Goal: Task Accomplishment & Management: Use online tool/utility

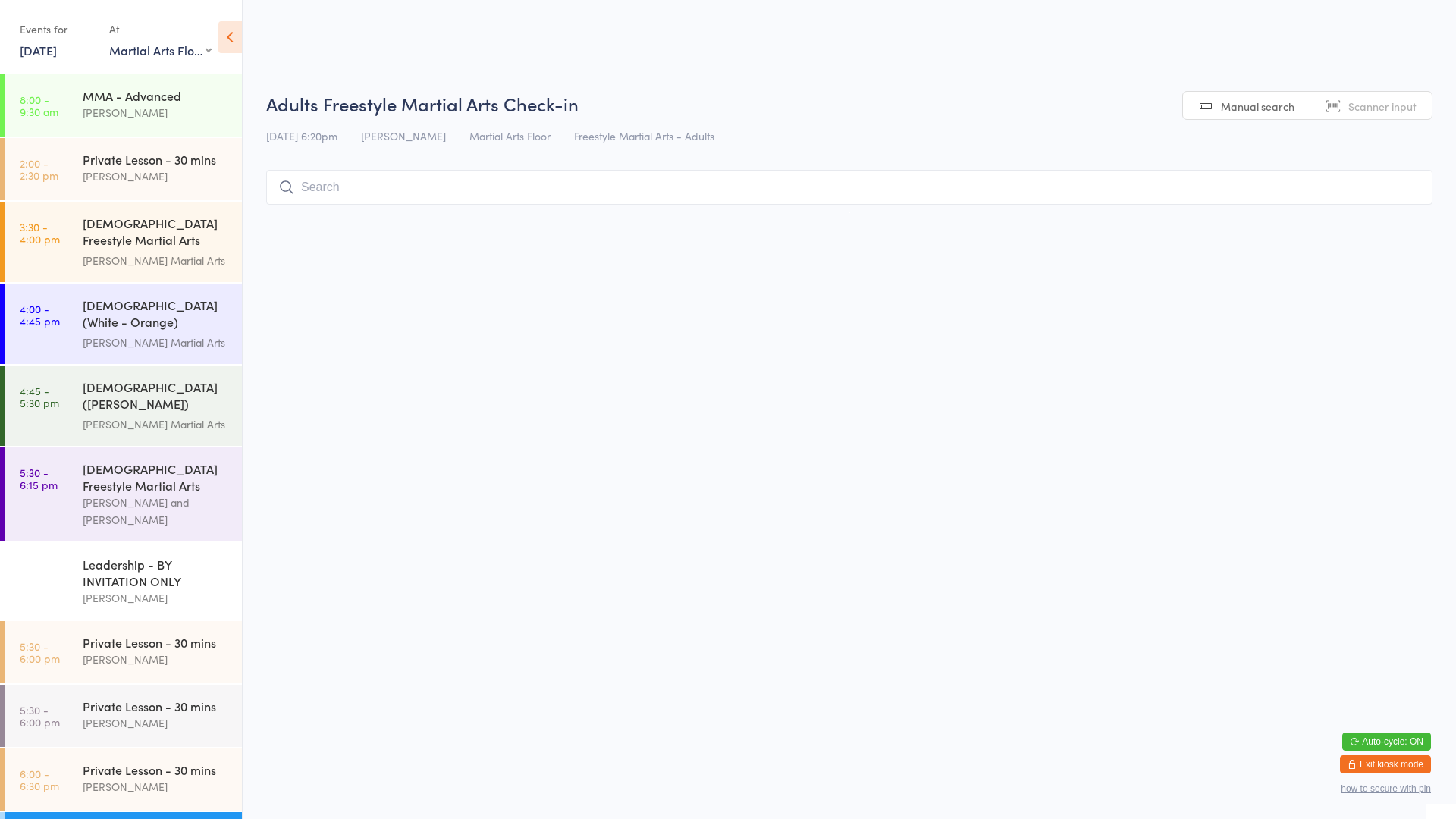
select select "0"
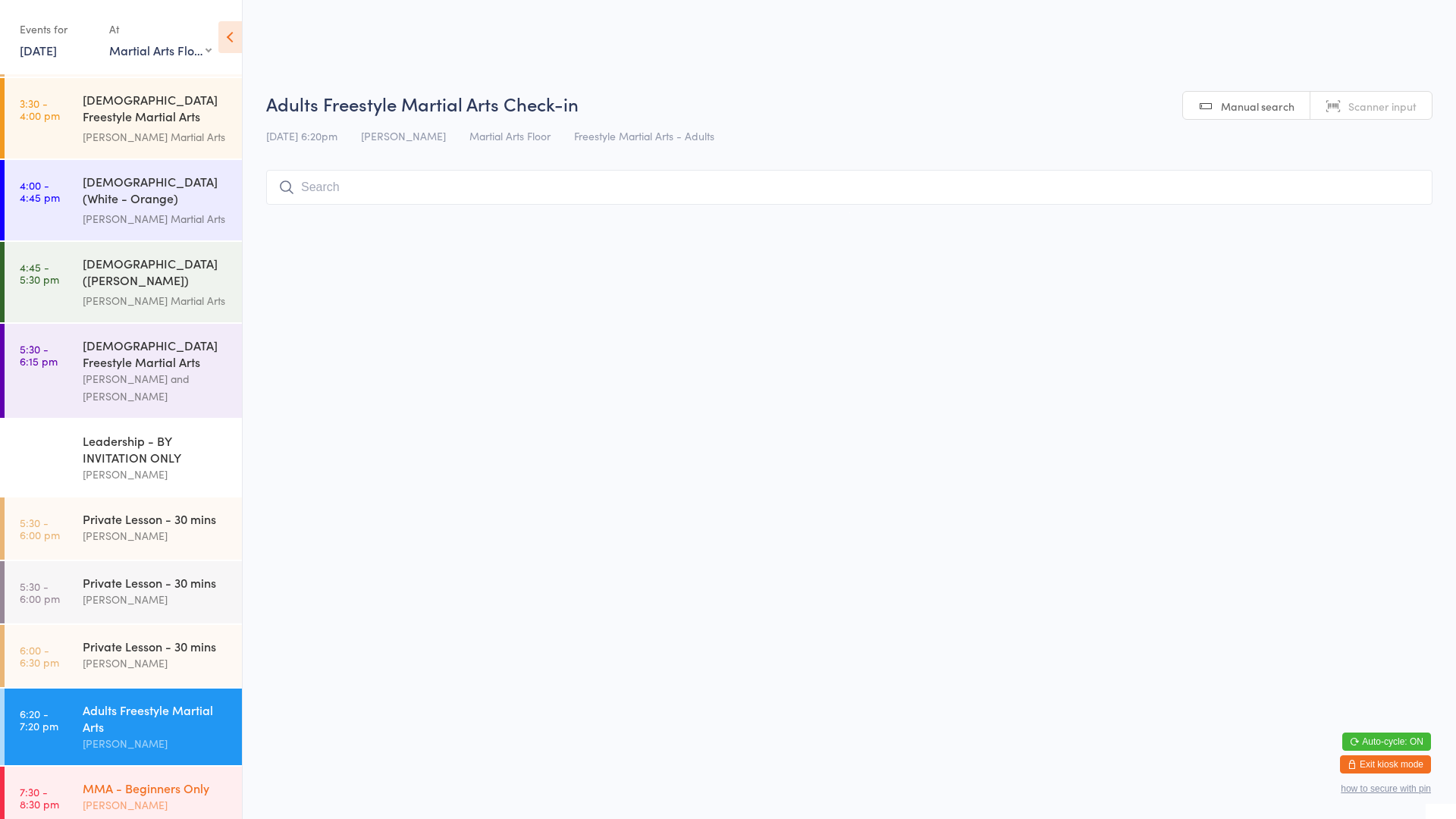
click at [58, 786] on time "7:30 - 8:30 pm" at bounding box center [40, 798] width 40 height 24
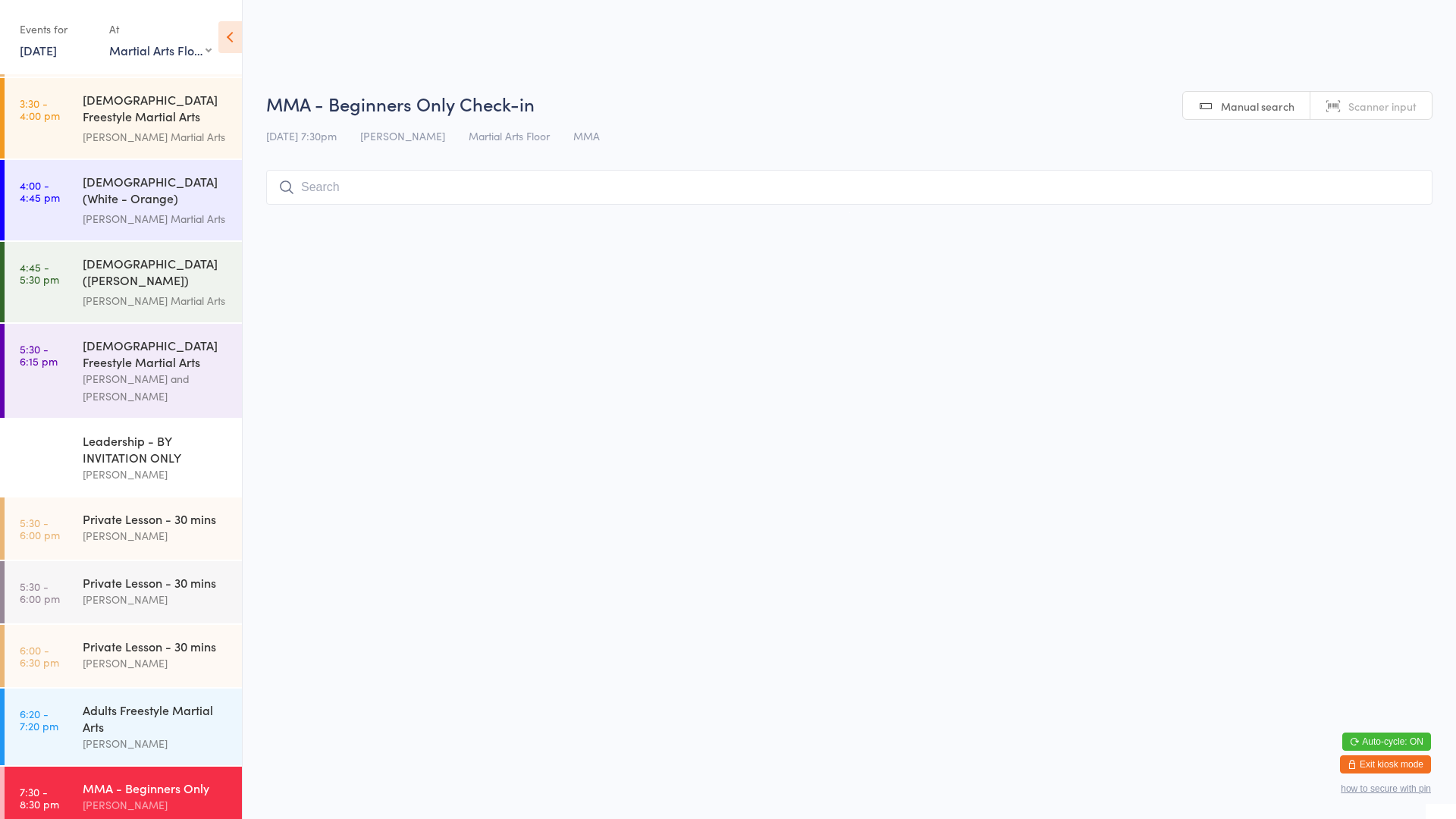
click at [734, 176] on input "search" at bounding box center [849, 187] width 1166 height 35
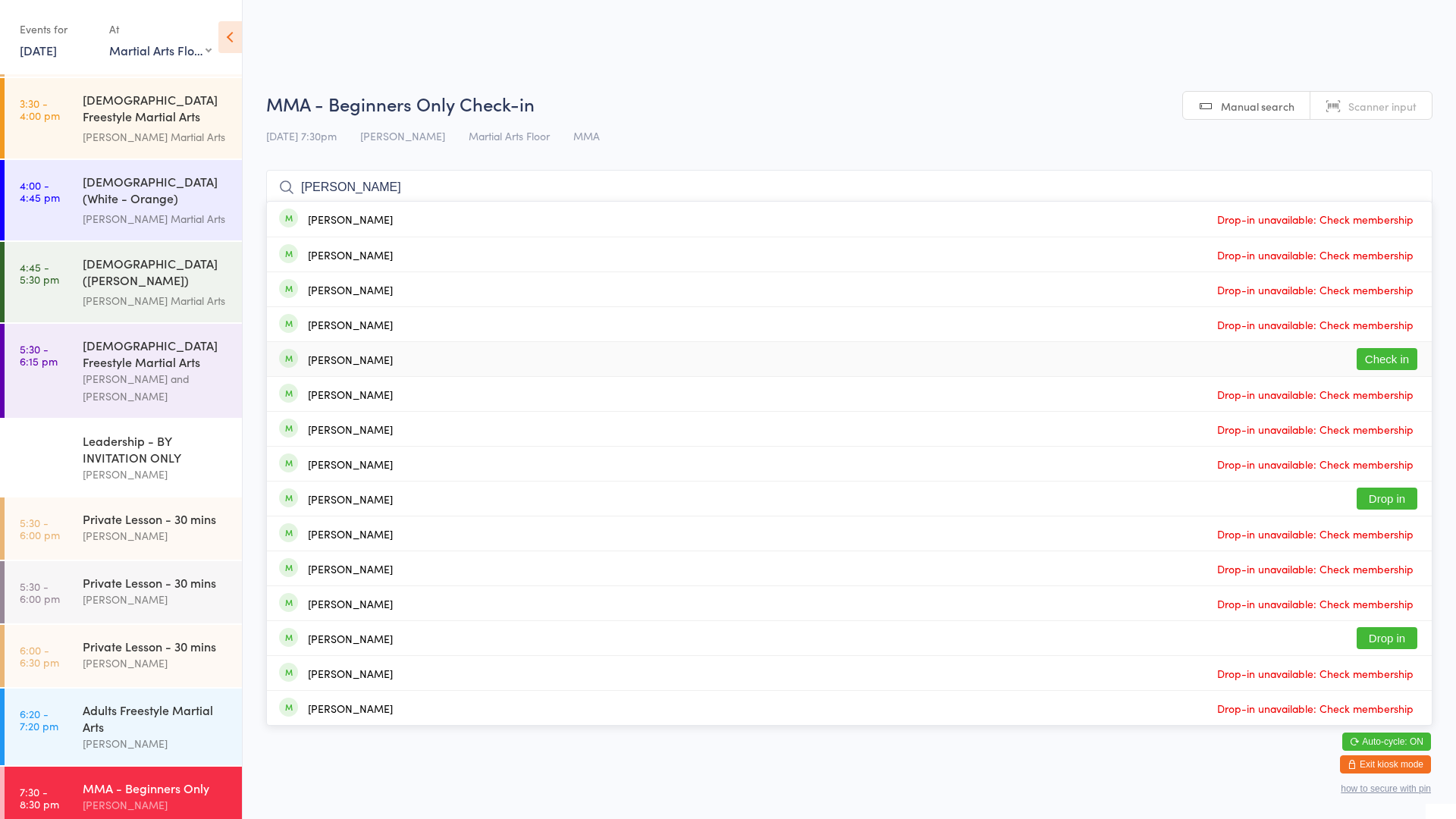
type input "[PERSON_NAME]"
click at [1388, 361] on button "Check in" at bounding box center [1388, 359] width 61 height 22
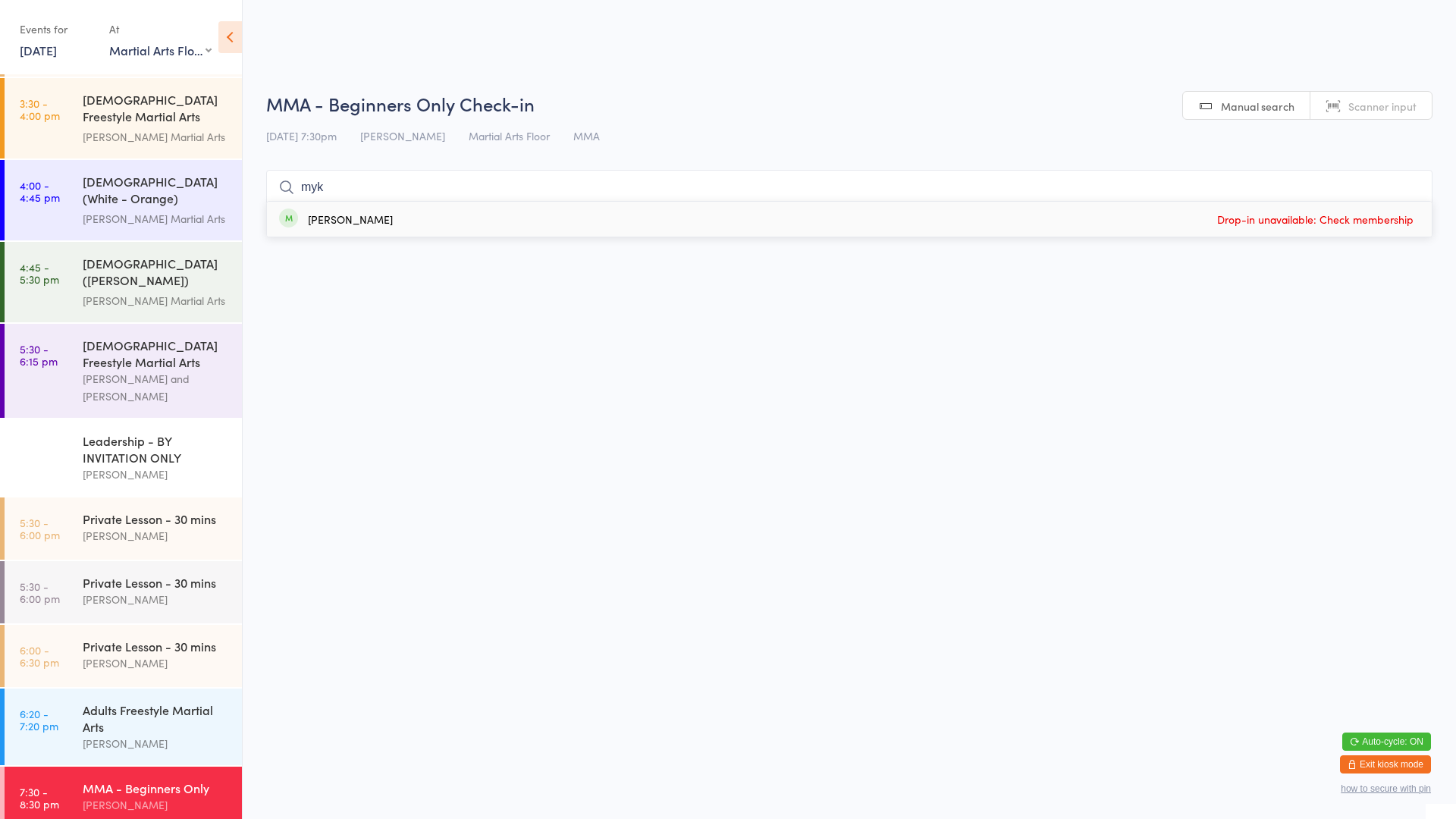
type input "myk"
click at [1254, 227] on span "Drop-in unavailable: Check membership" at bounding box center [1315, 219] width 204 height 23
click at [184, 701] on div "Adults Freestyle Martial Arts" at bounding box center [156, 718] width 146 height 33
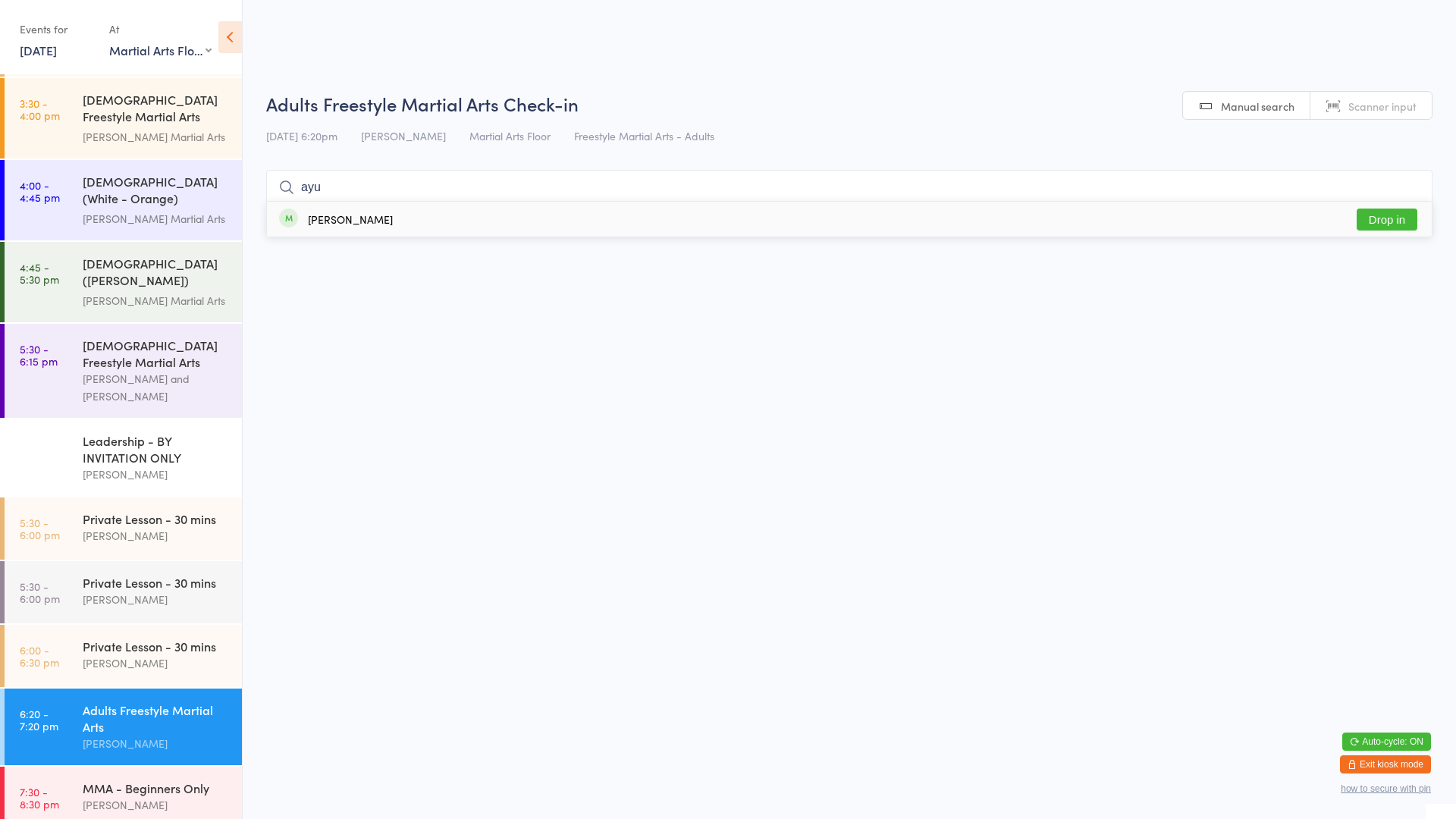
type input "ayu"
click at [1383, 221] on button "Drop in" at bounding box center [1388, 219] width 61 height 22
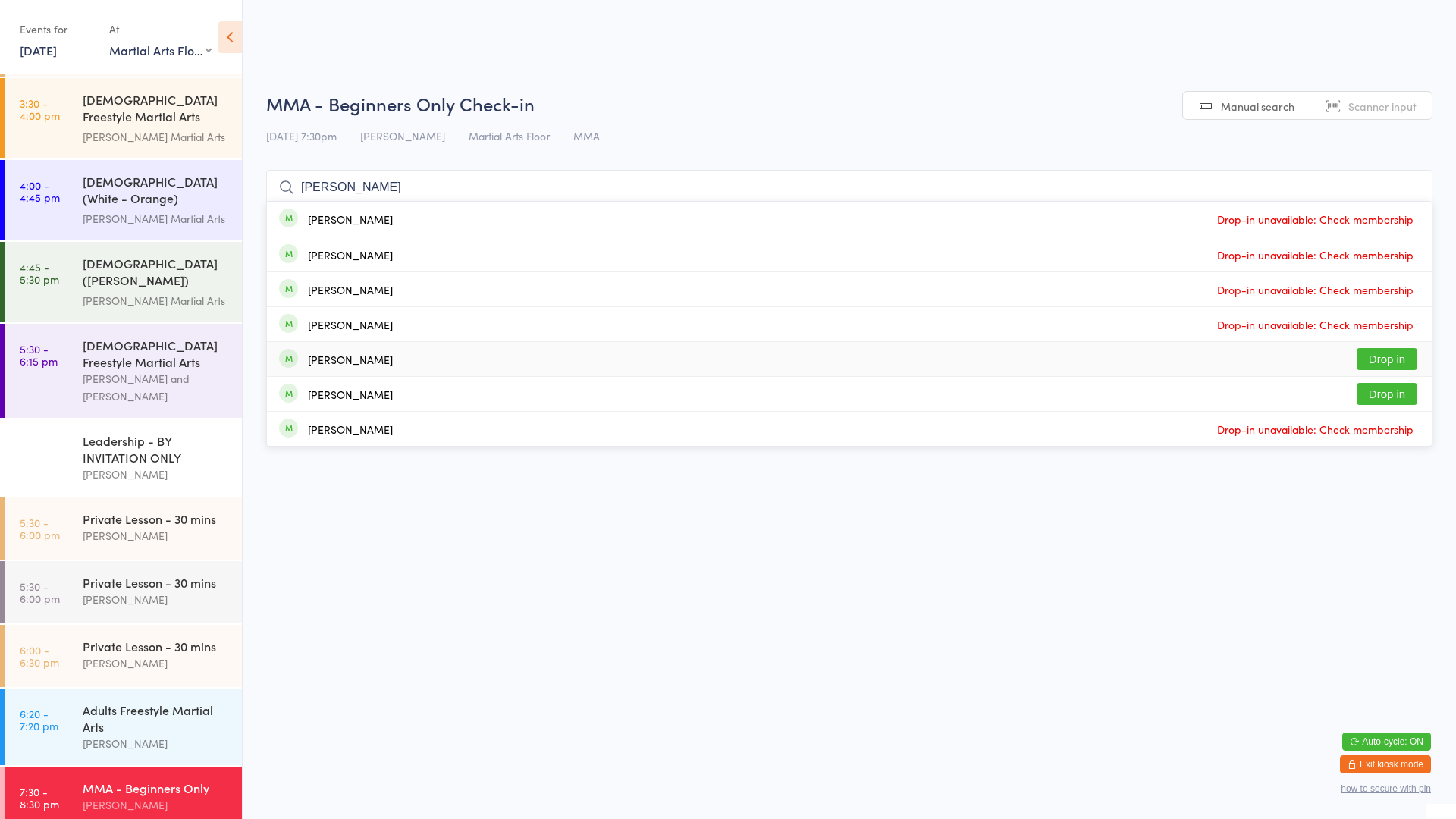
type input "[PERSON_NAME]"
click at [1400, 354] on button "Drop in" at bounding box center [1388, 359] width 61 height 22
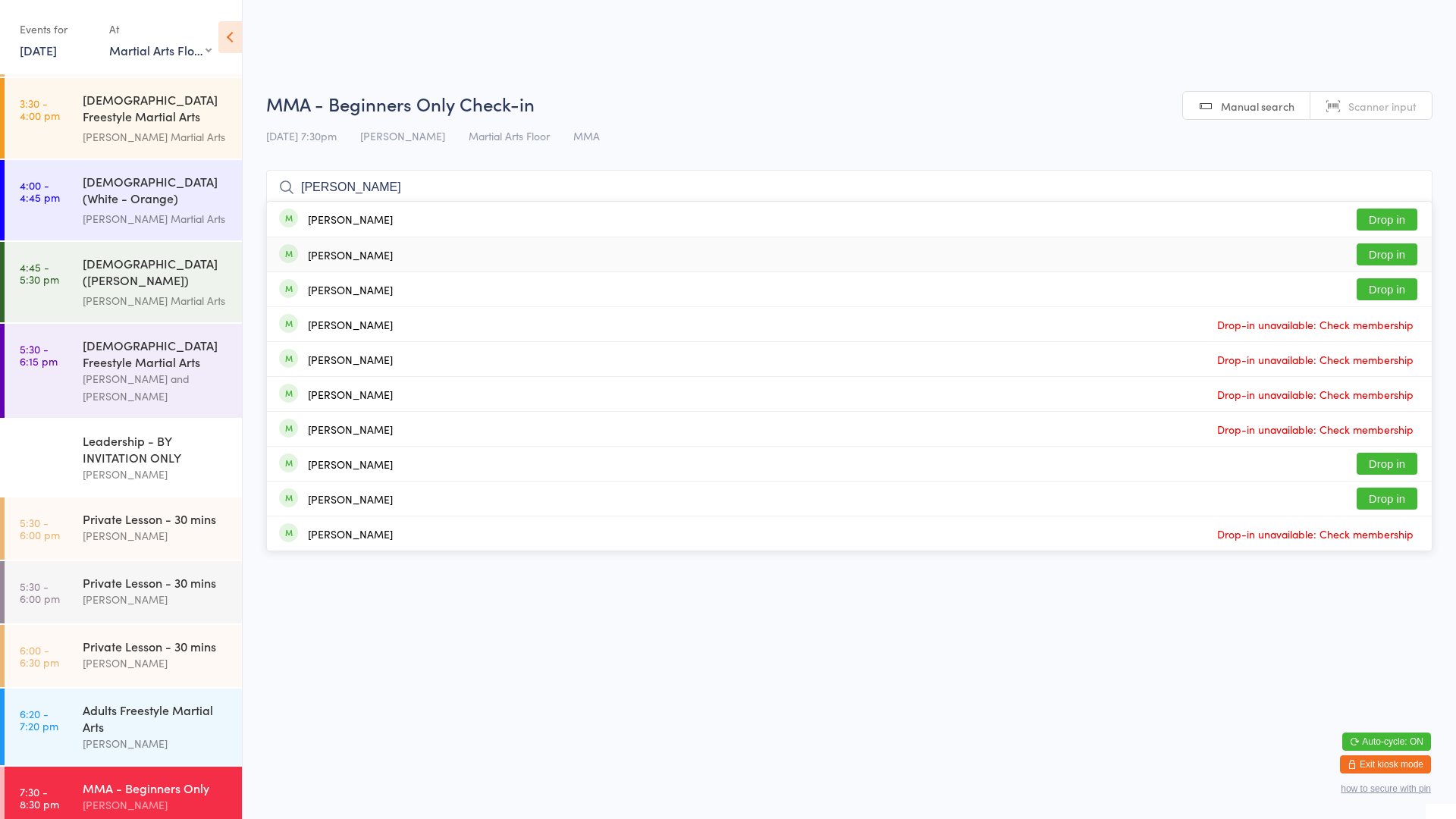
type input "[PERSON_NAME]"
click at [1394, 255] on button "Drop in" at bounding box center [1388, 254] width 61 height 22
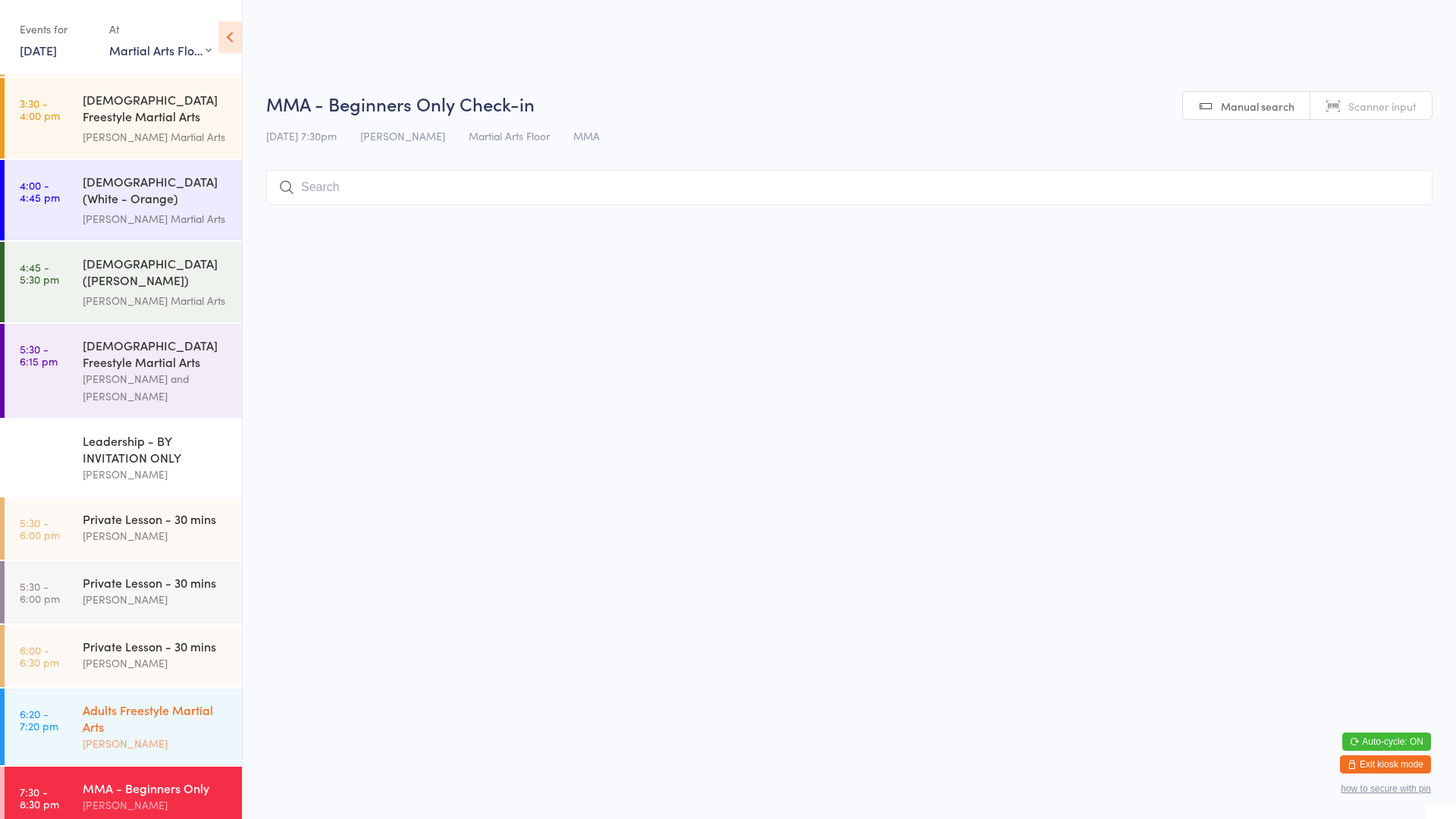
click at [198, 746] on div "Adults Freestyle Martial Arts [PERSON_NAME]" at bounding box center [162, 726] width 159 height 77
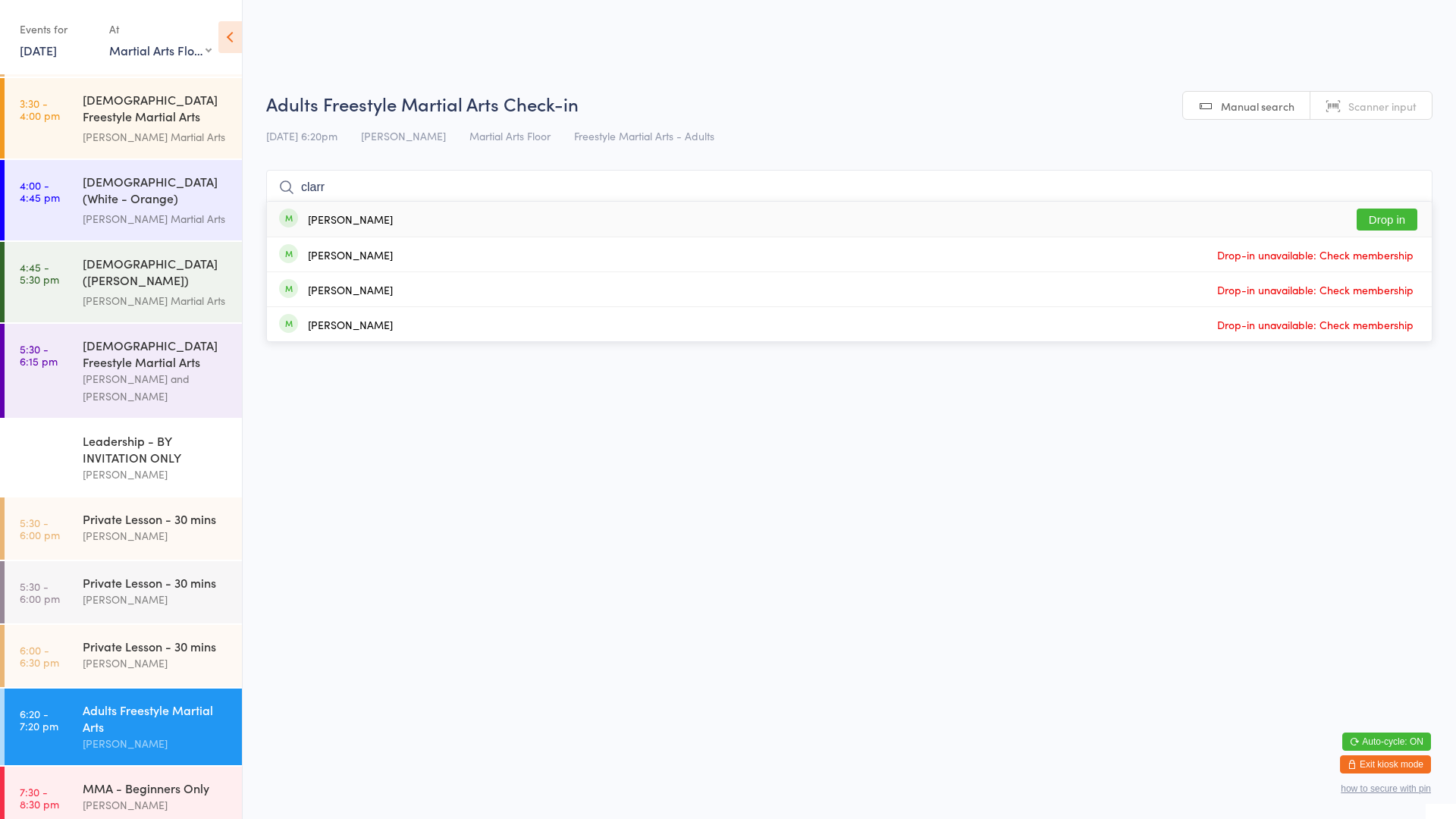
type input "clarr"
click at [399, 218] on div "[PERSON_NAME] Drop in" at bounding box center [849, 219] width 1165 height 35
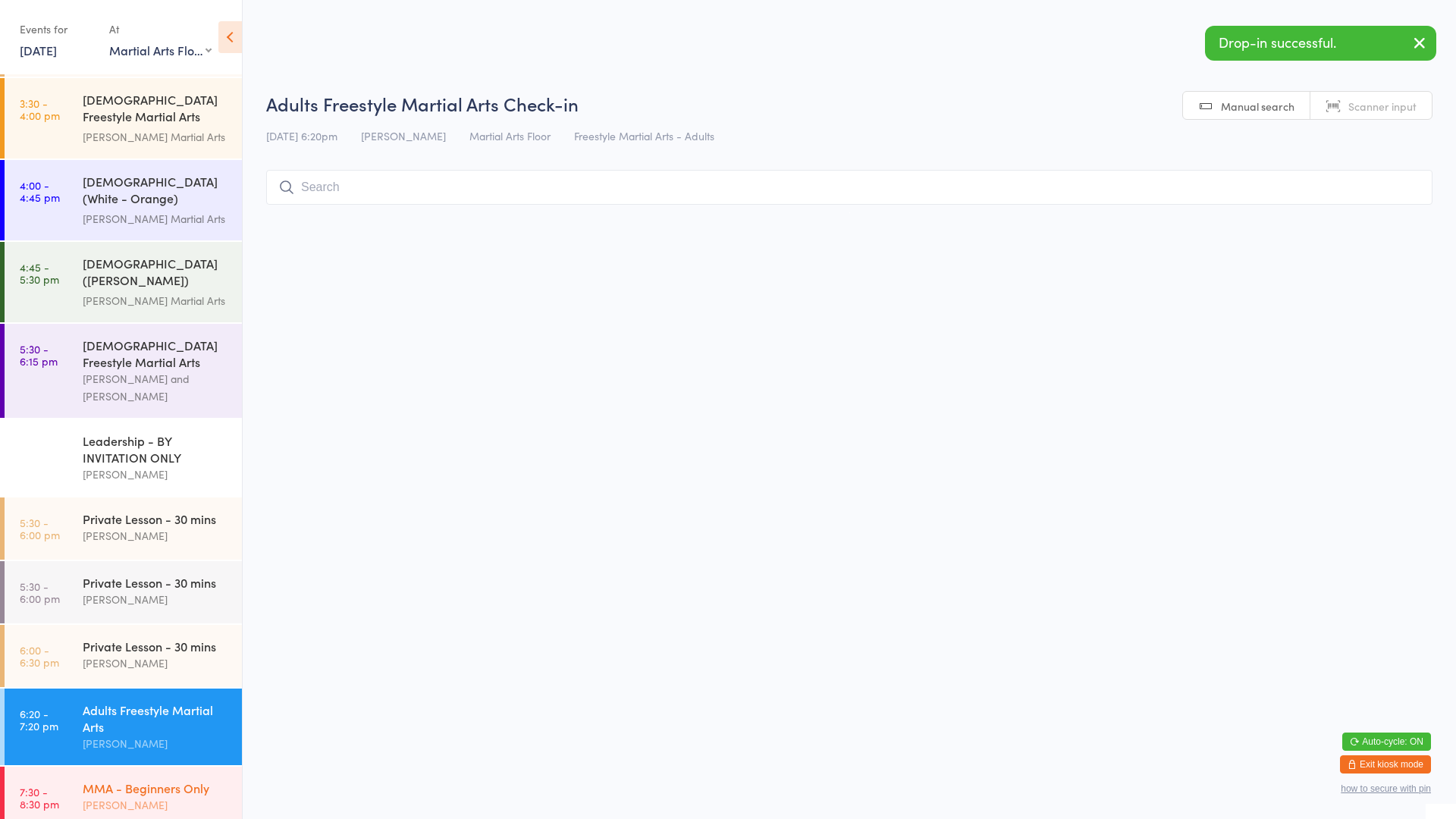
click at [75, 767] on link "7:30 - 8:30 pm MMA - Beginners Only [PERSON_NAME]" at bounding box center [123, 798] width 237 height 62
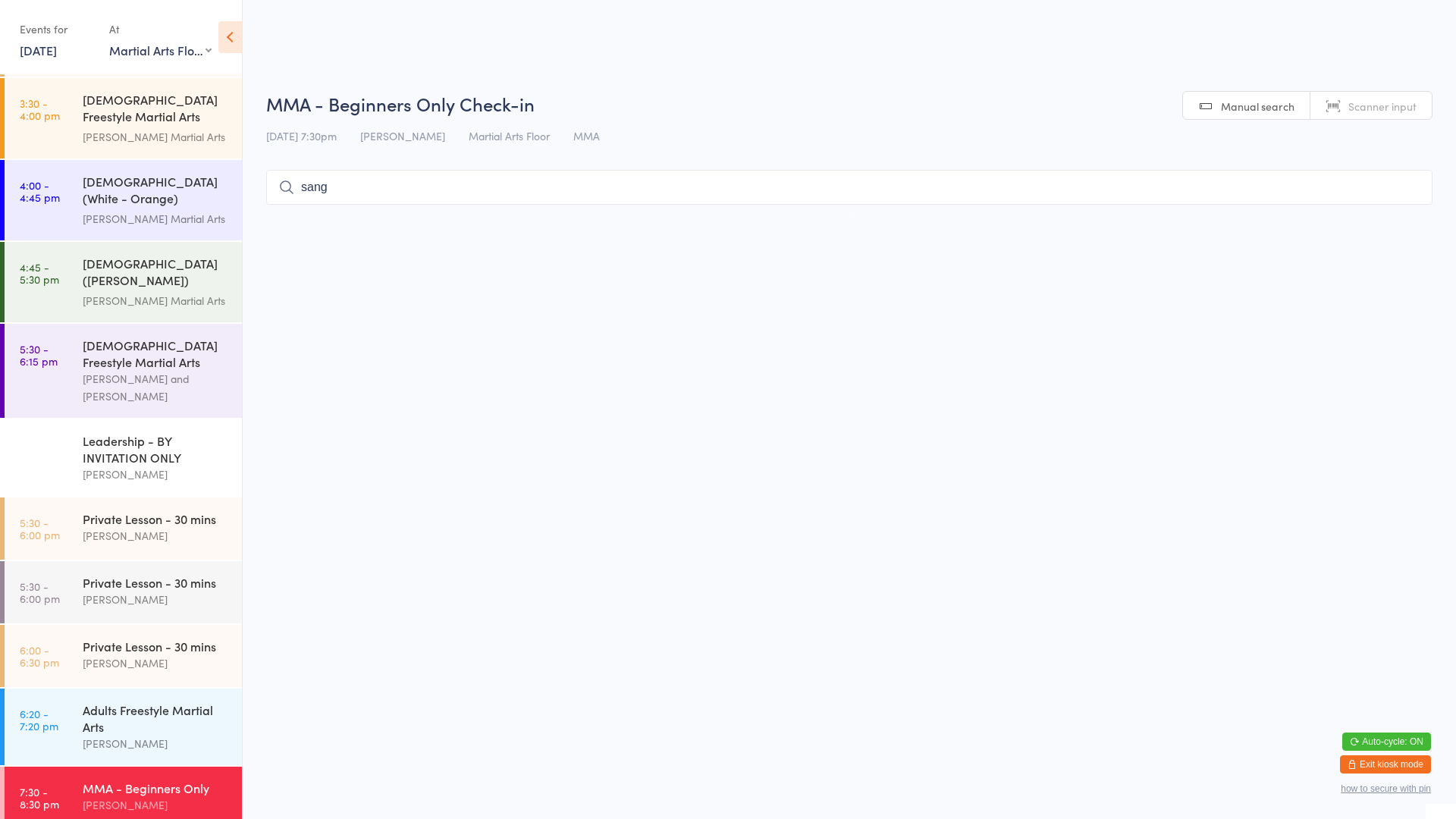
type input "sanga"
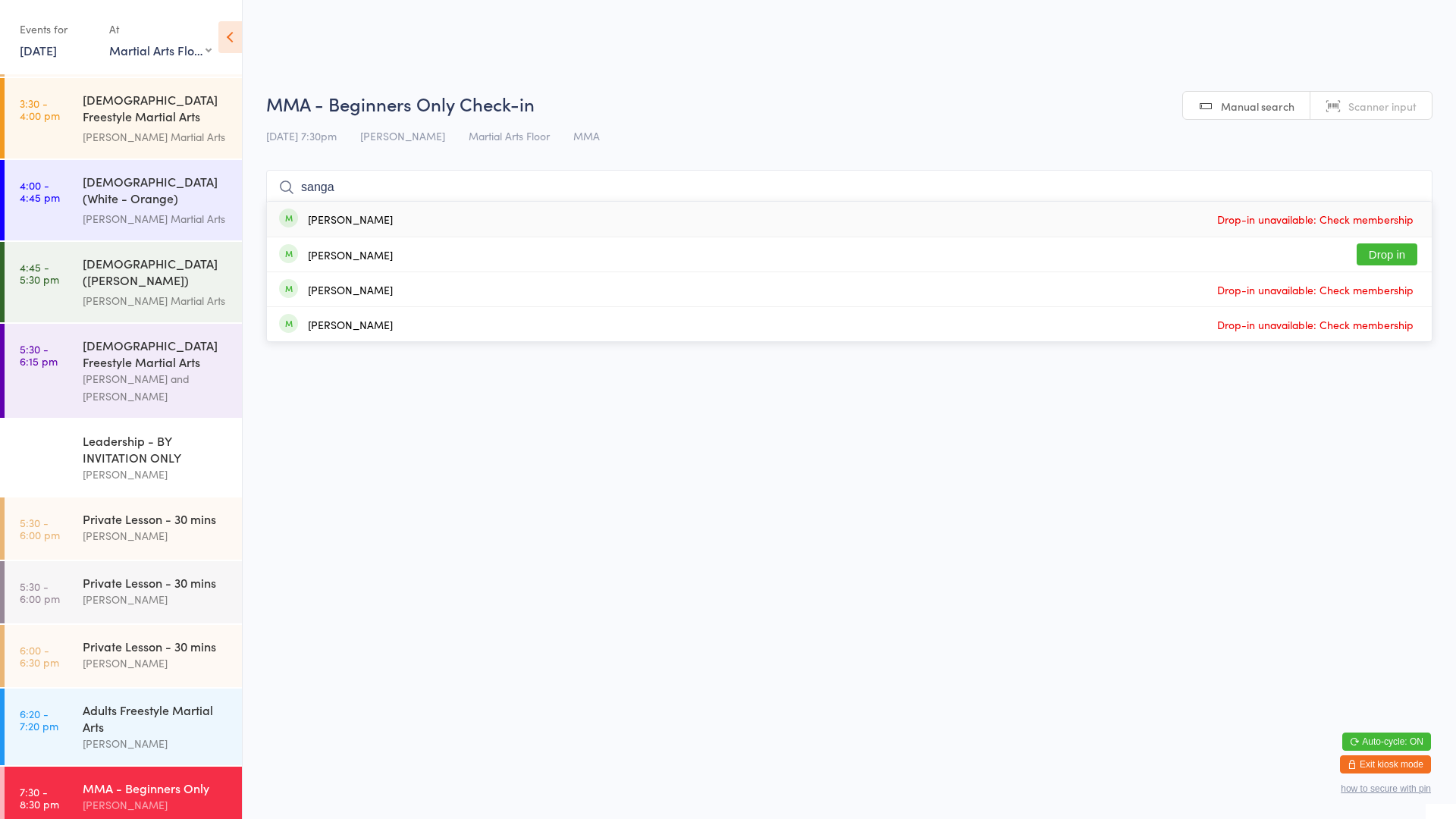
click at [1410, 187] on input "sanga" at bounding box center [849, 187] width 1166 height 35
type input "s"
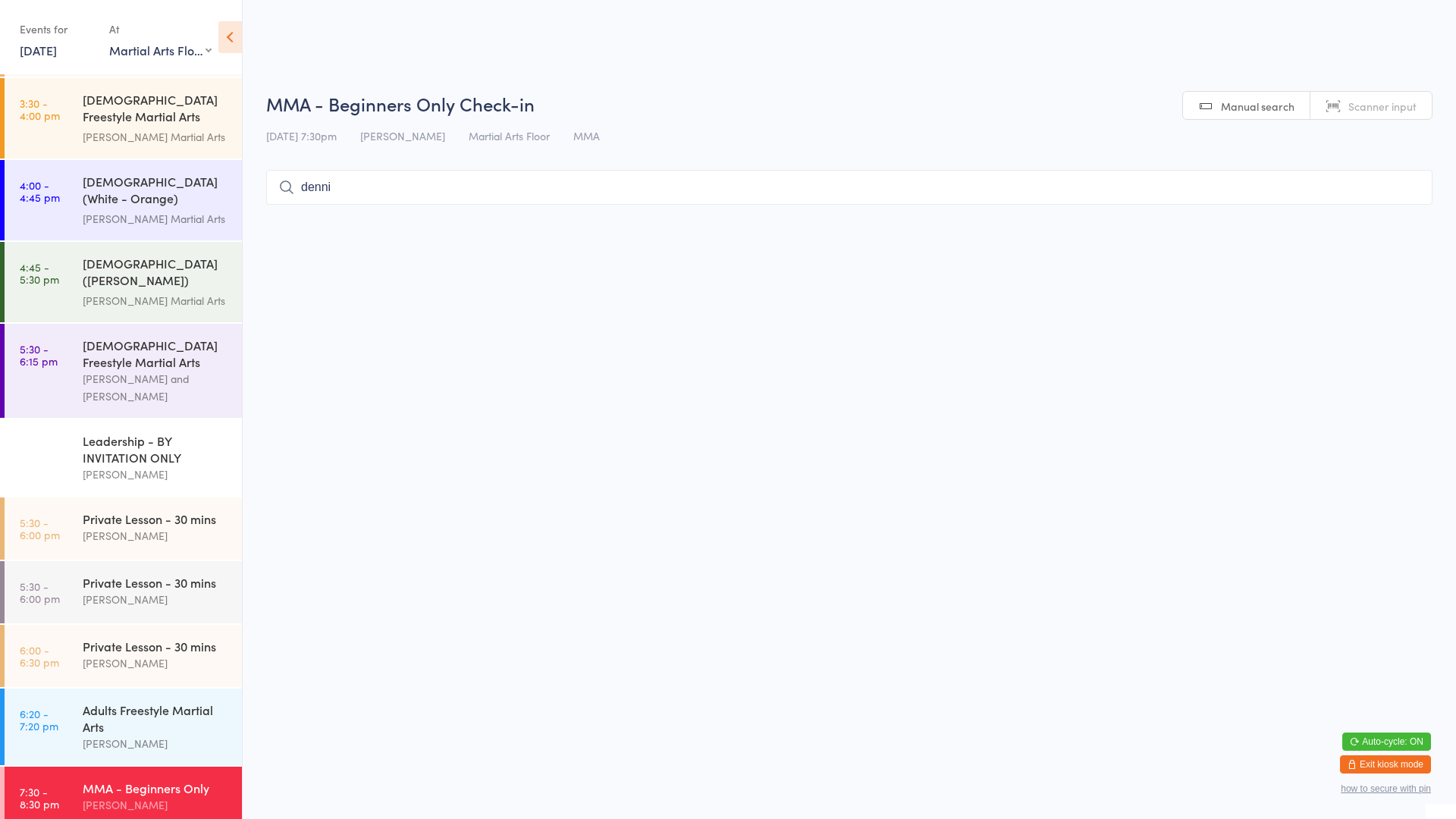
type input "[PERSON_NAME]"
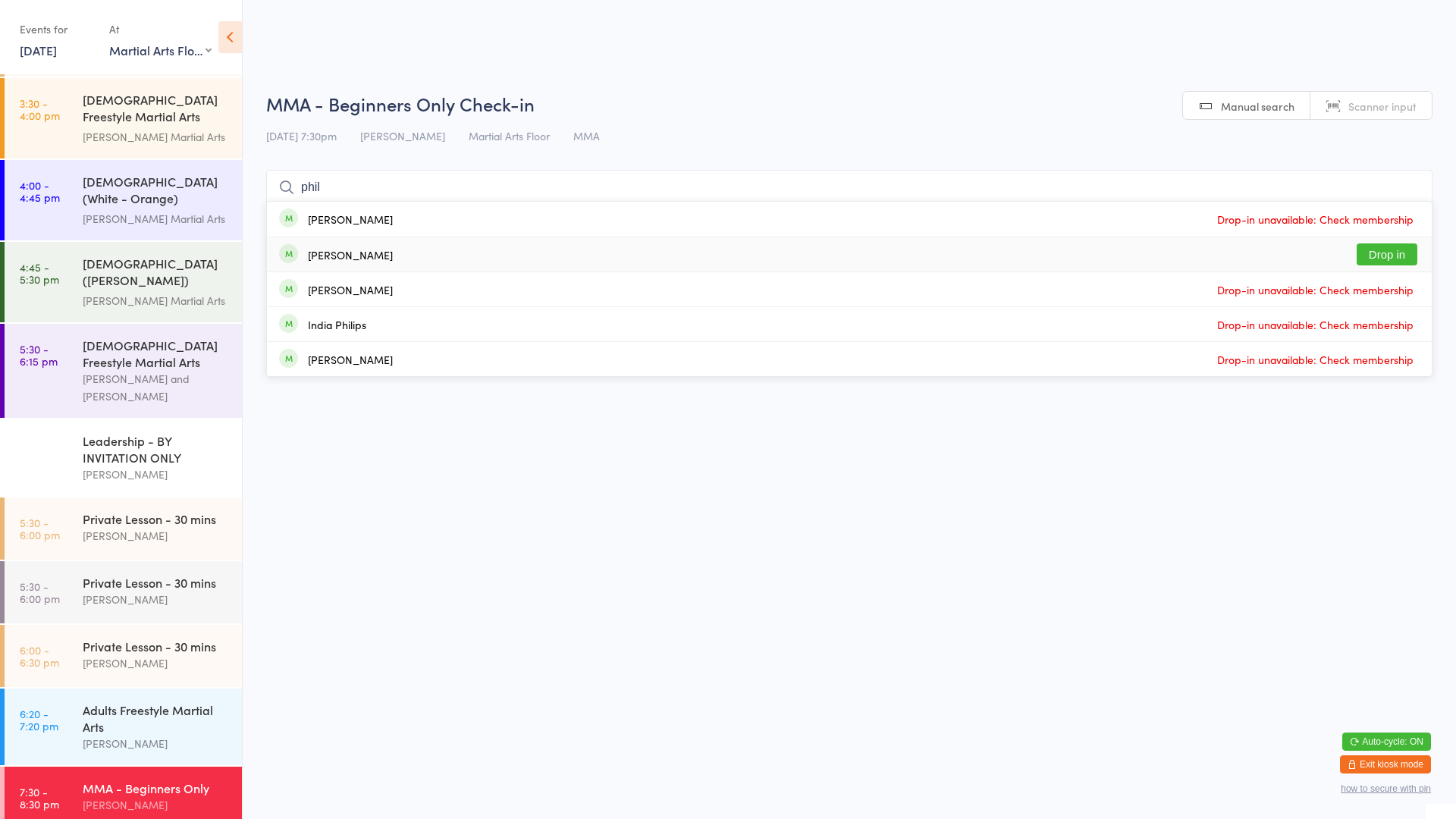
type input "phil"
click at [354, 259] on div "[PERSON_NAME]" at bounding box center [351, 255] width 85 height 12
